Goal: Information Seeking & Learning: Learn about a topic

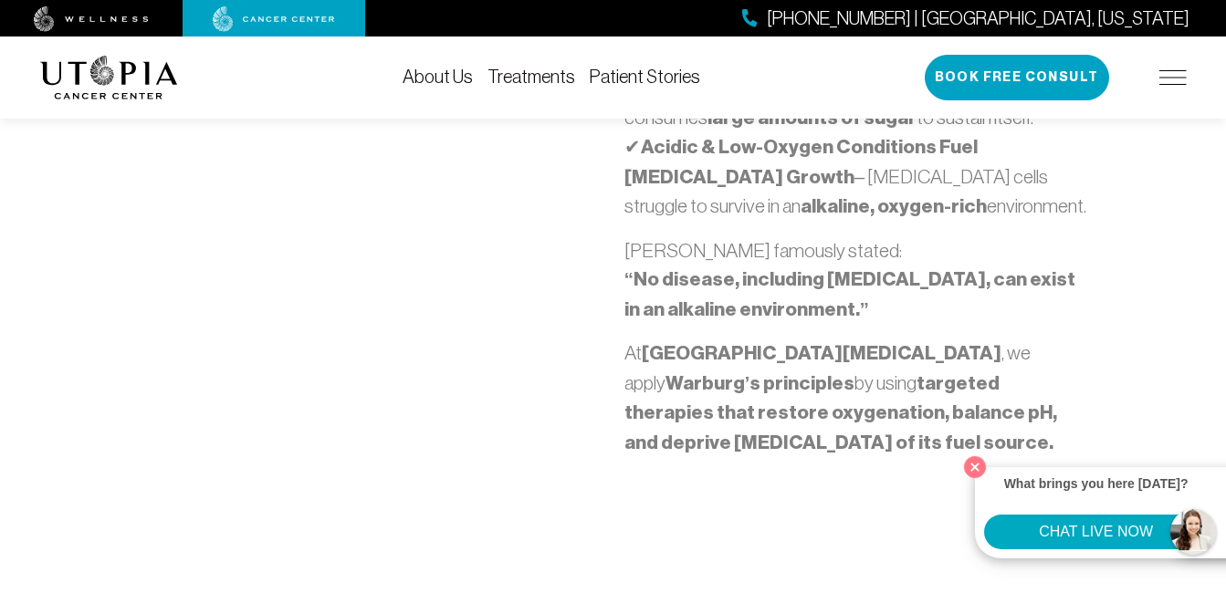
scroll to position [1369, 0]
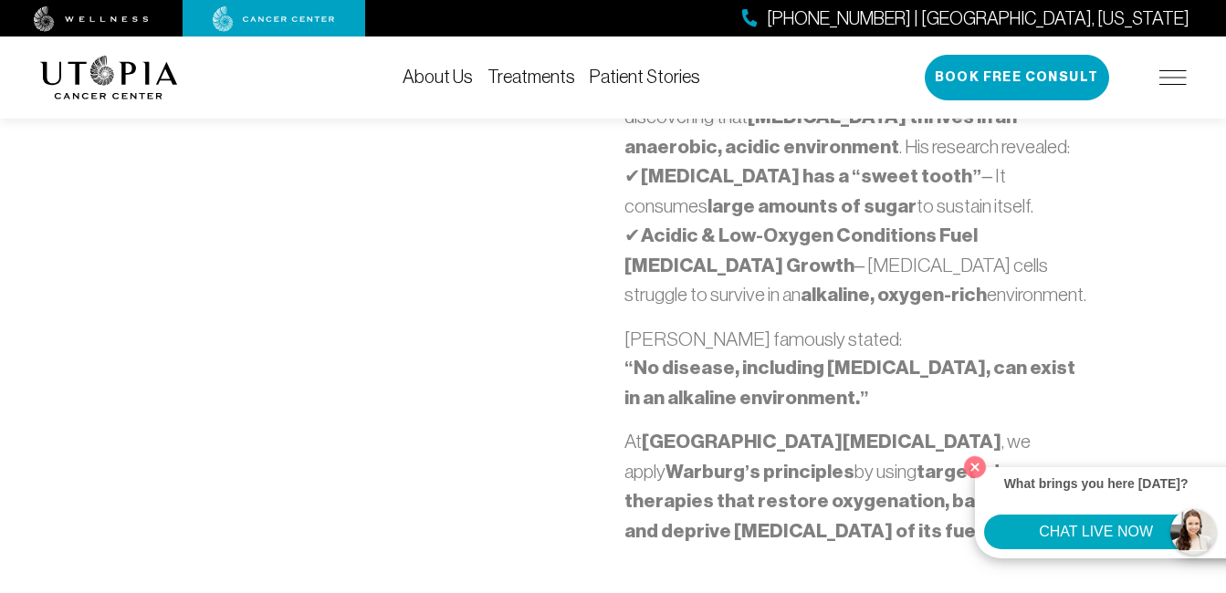
click at [242, 464] on div "The simplest yet most accurate answer is that cancer is cancer . Traditional me…" at bounding box center [369, 29] width 486 height 1063
click at [1170, 76] on img at bounding box center [1172, 77] width 27 height 15
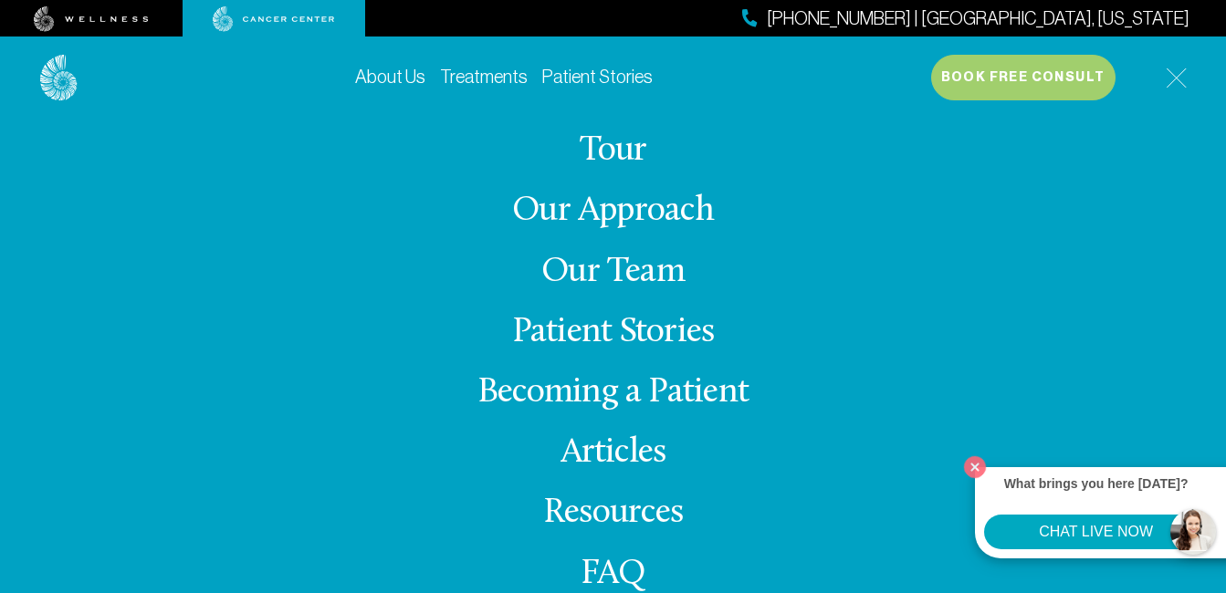
click at [401, 83] on link "About Us" at bounding box center [390, 77] width 70 height 20
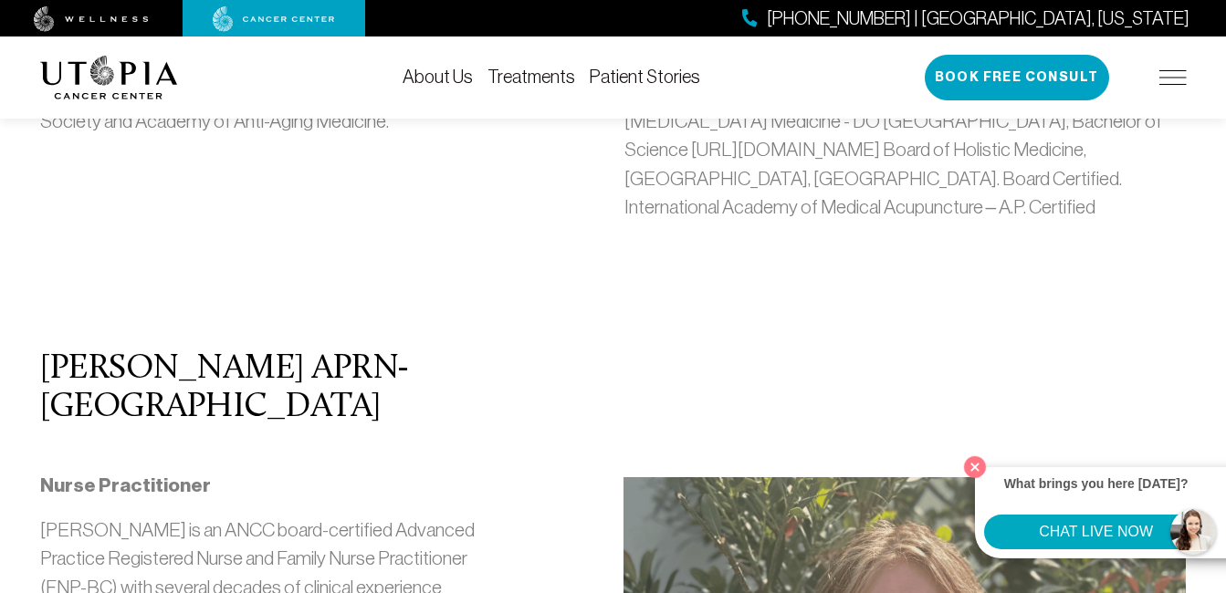
scroll to position [324, 0]
